Goal: Transaction & Acquisition: Purchase product/service

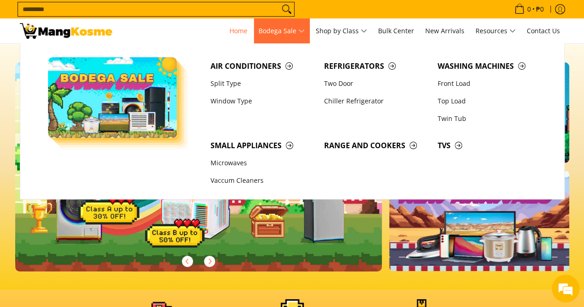
click at [304, 29] on span "Bodega Sale" at bounding box center [282, 31] width 46 height 12
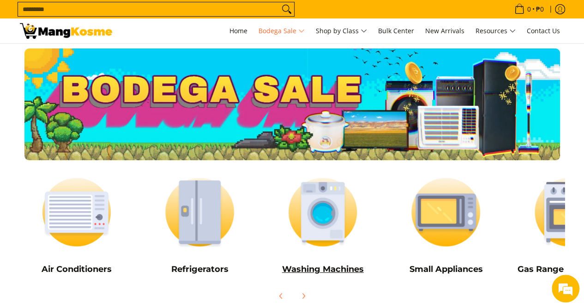
click at [316, 224] on img at bounding box center [323, 212] width 114 height 85
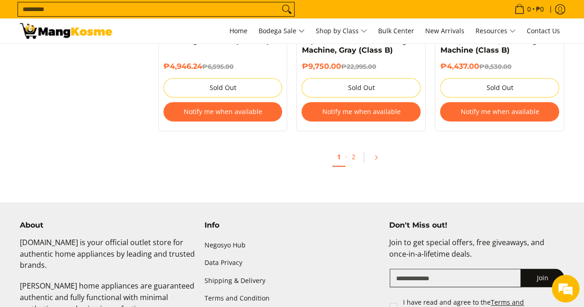
scroll to position [1998, 0]
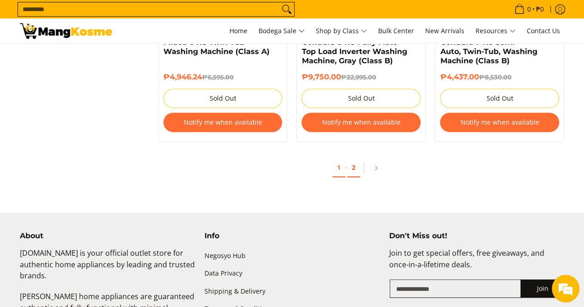
click at [355, 170] on link "2" at bounding box center [353, 167] width 13 height 19
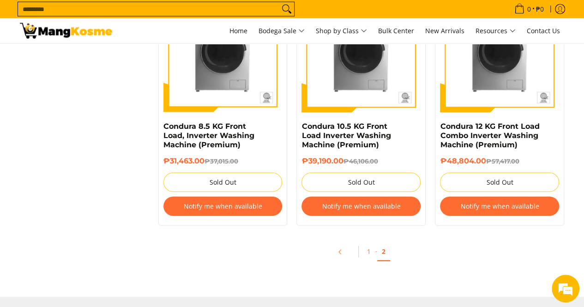
scroll to position [989, 0]
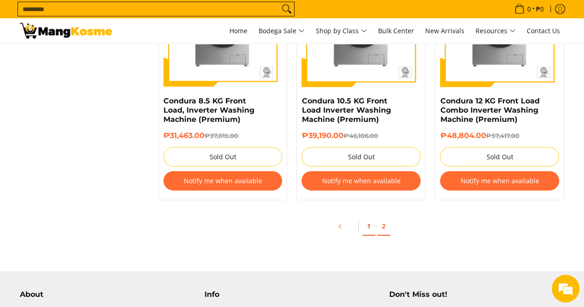
click at [368, 228] on link "1" at bounding box center [369, 226] width 13 height 19
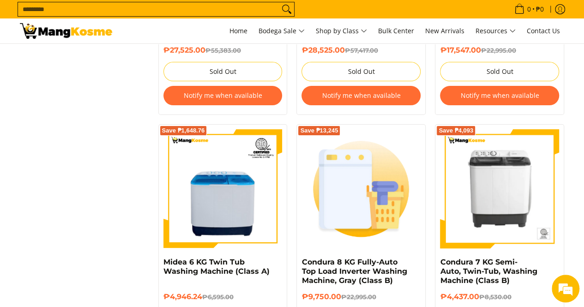
scroll to position [1776, 0]
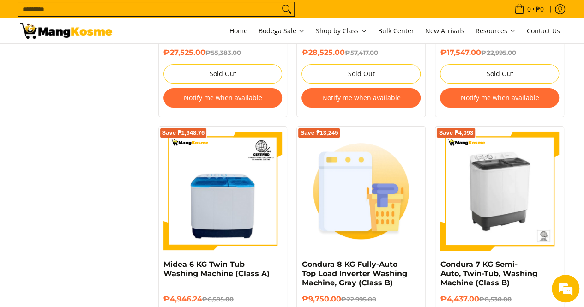
click at [512, 199] on img at bounding box center [499, 191] width 119 height 119
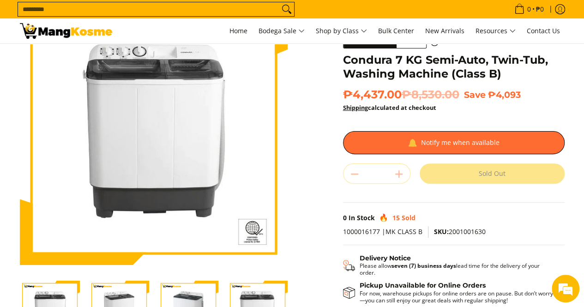
scroll to position [106, 0]
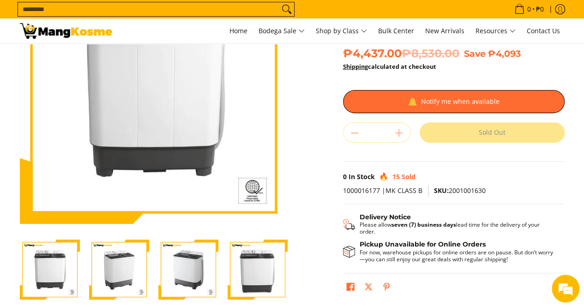
click at [195, 269] on img "condura-semi-automatic-7-kilos-twin-tub-washing-machine-left-side-view-mang-kos…" at bounding box center [188, 270] width 60 height 60
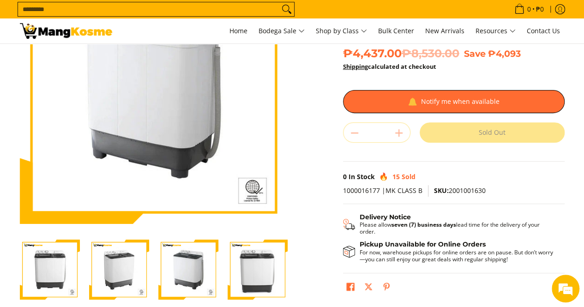
click at [239, 271] on img "condura-semi-automatic-7-kilos-twin-tub-washing-machine-without-icc-sticker-fro…" at bounding box center [258, 270] width 60 height 60
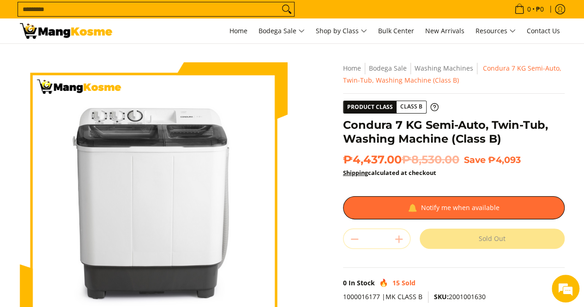
scroll to position [0, 0]
